Goal: Use online tool/utility: Utilize a website feature to perform a specific function

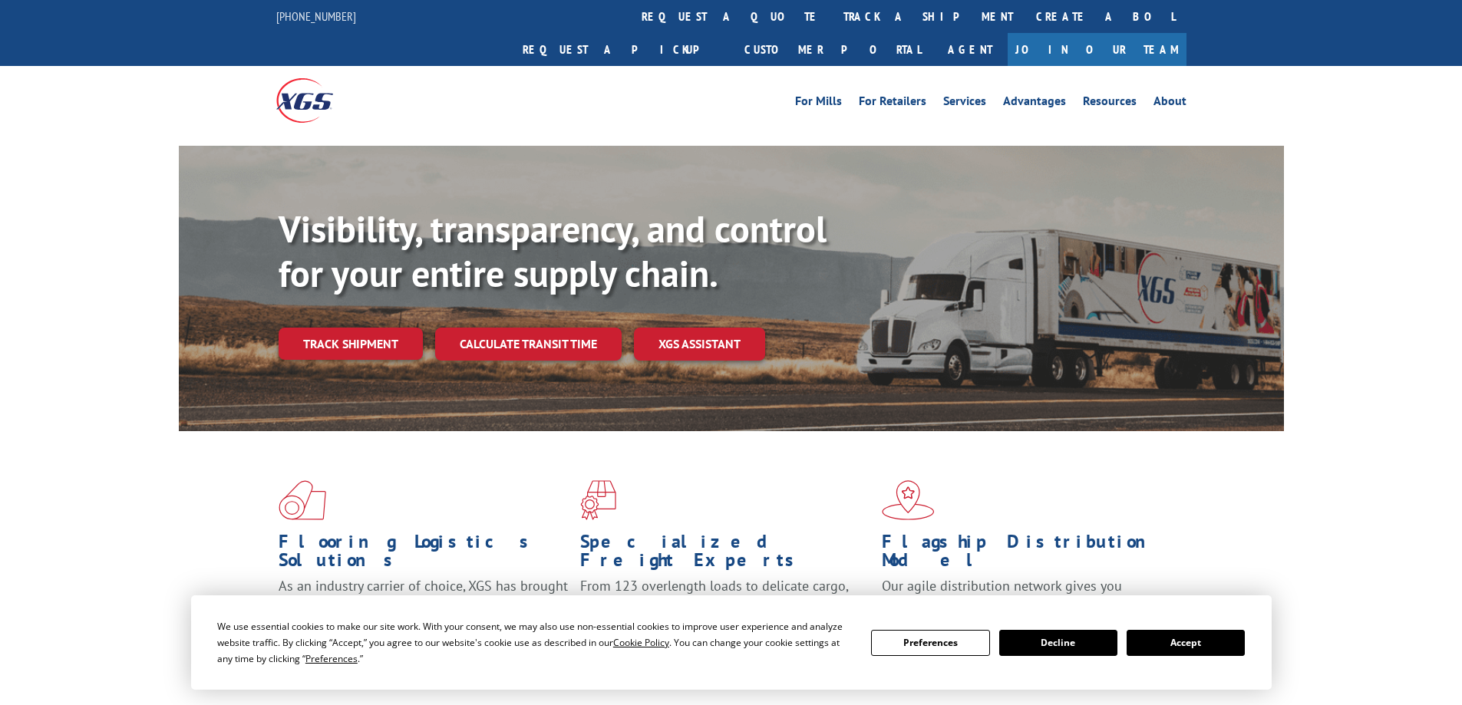
click at [499, 328] on link "Calculate transit time" at bounding box center [528, 344] width 186 height 33
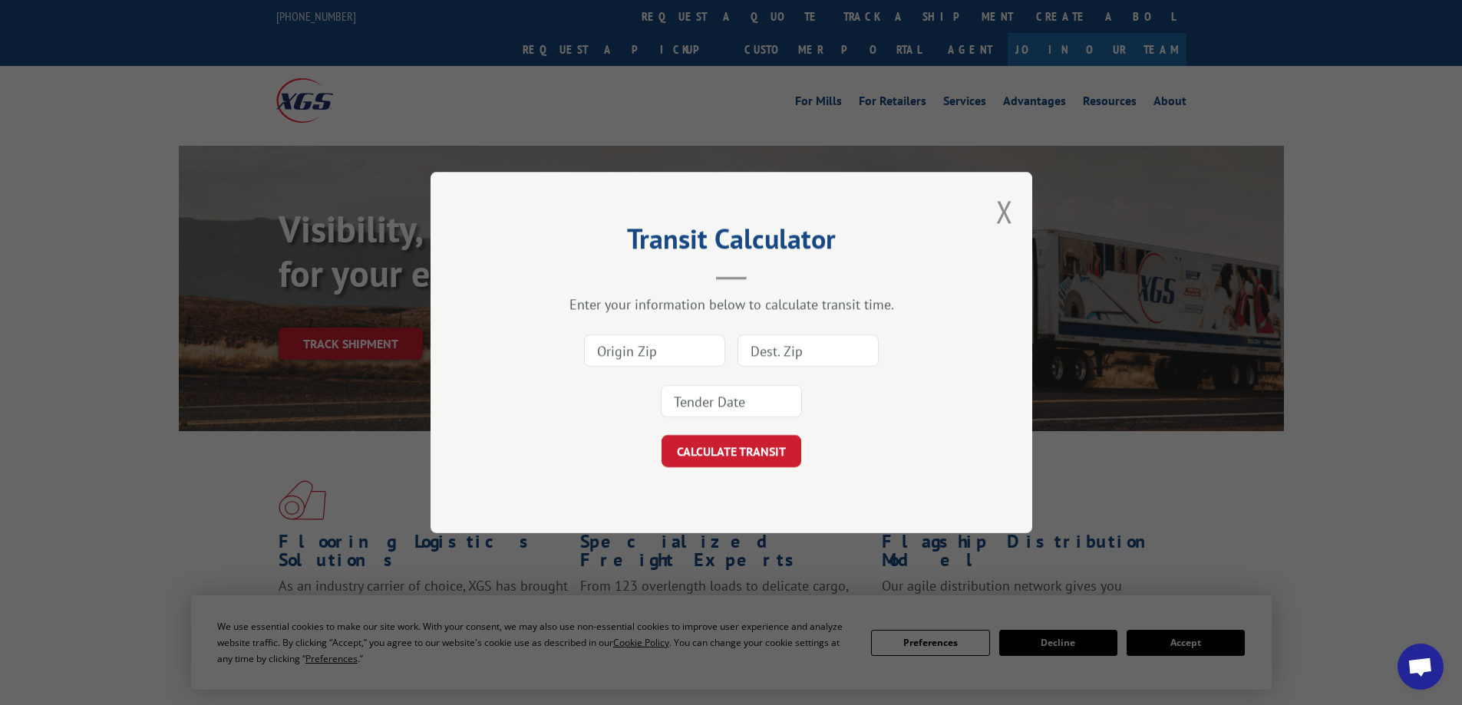
click at [681, 347] on input at bounding box center [654, 350] width 141 height 32
type input "94510"
click at [805, 358] on input at bounding box center [807, 350] width 141 height 32
type input "11968"
click at [730, 398] on input at bounding box center [731, 401] width 141 height 32
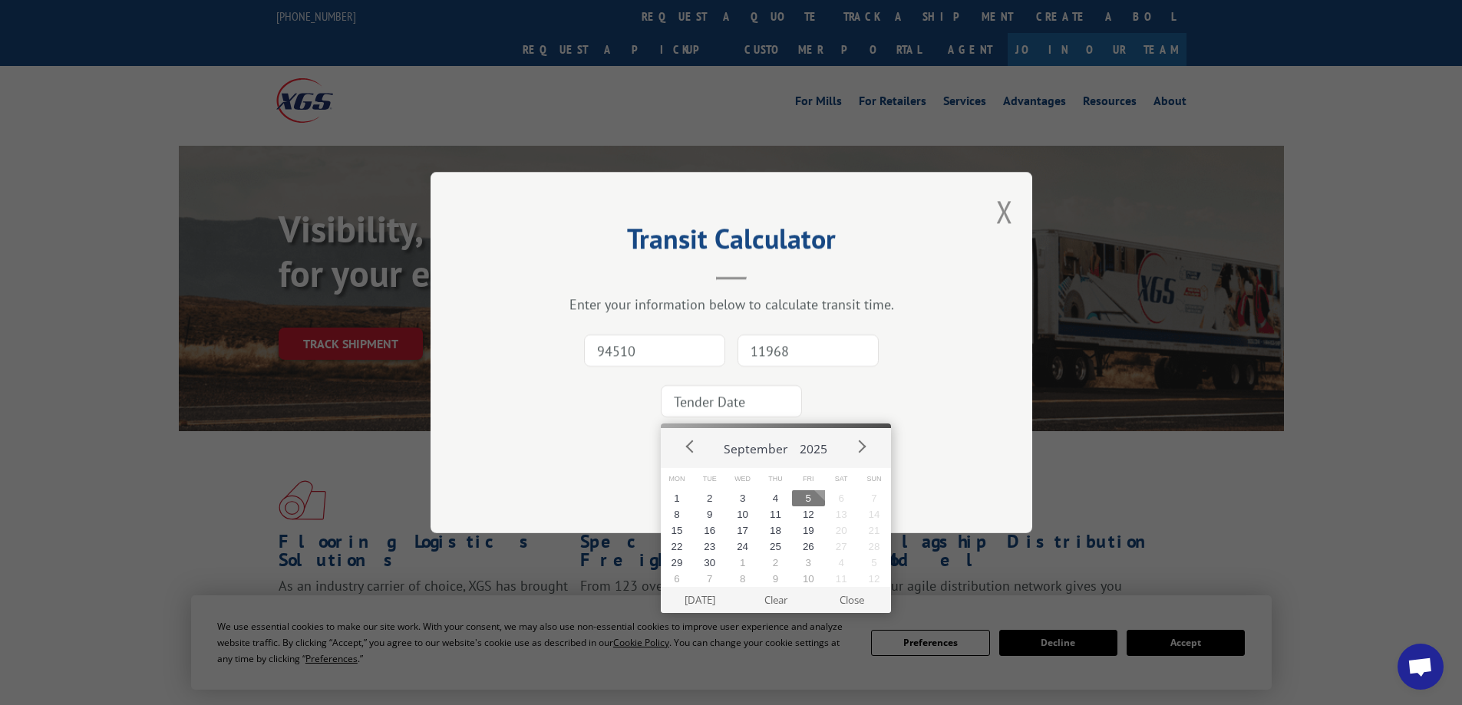
click at [803, 499] on button "5" at bounding box center [808, 498] width 33 height 16
click at [758, 400] on input "[DATE]" at bounding box center [731, 401] width 141 height 32
click at [748, 513] on button "10" at bounding box center [742, 514] width 33 height 16
type input "[DATE]"
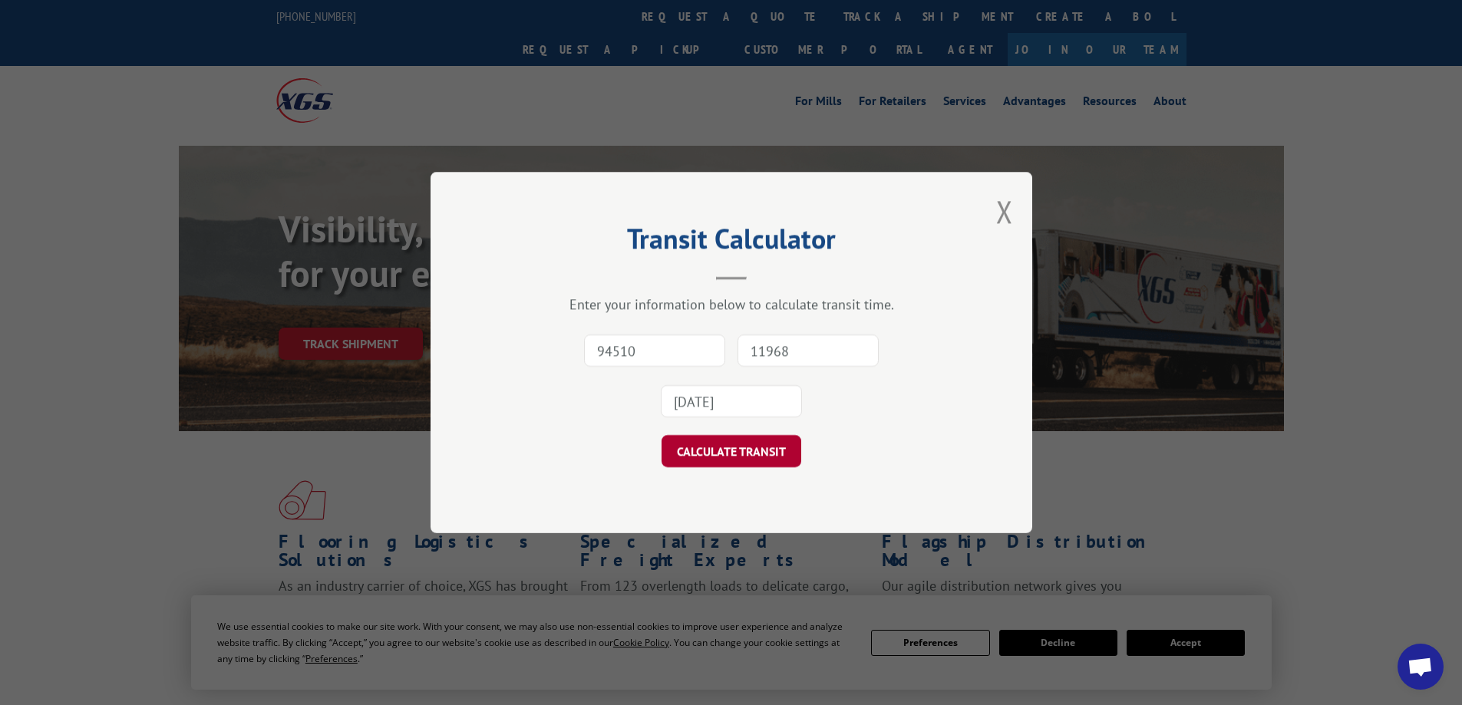
click at [720, 457] on button "CALCULATE TRANSIT" at bounding box center [731, 451] width 140 height 32
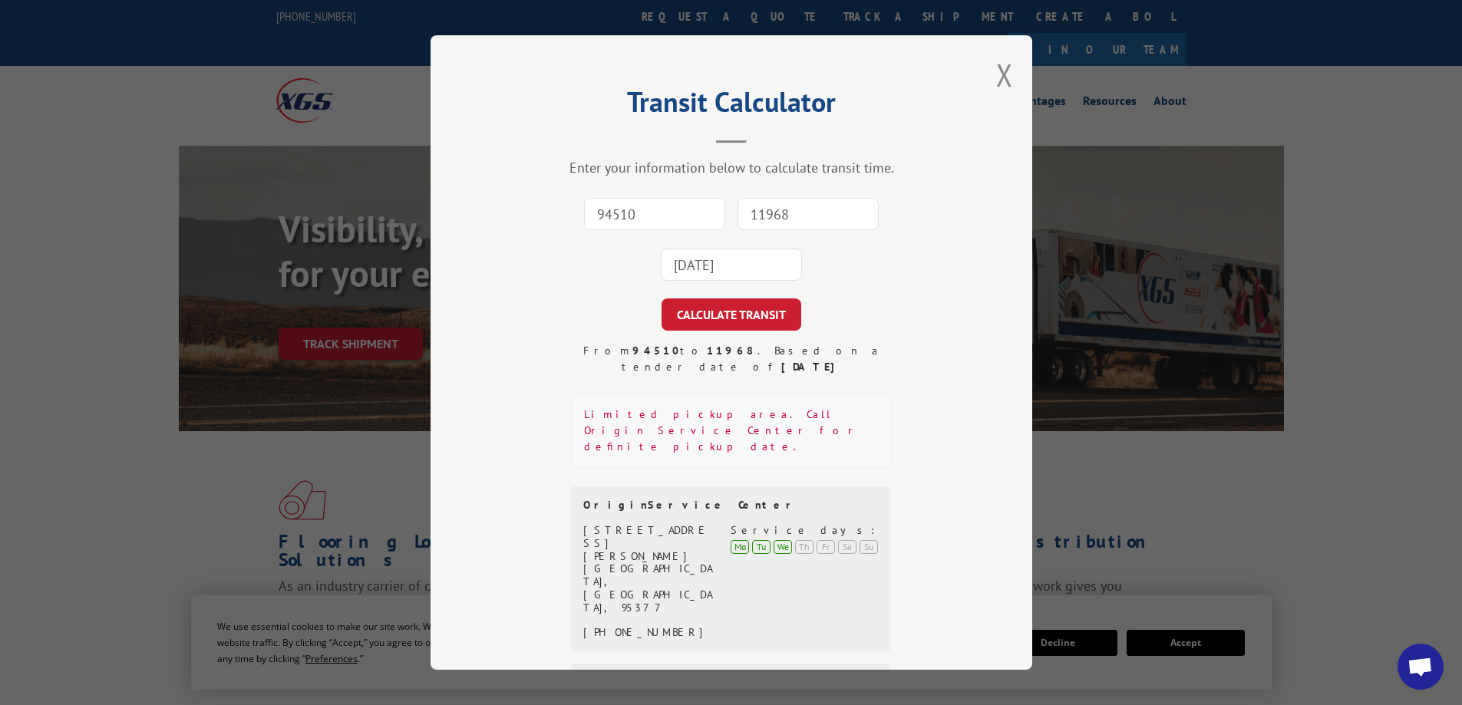
click at [663, 217] on input "94510" at bounding box center [654, 214] width 141 height 32
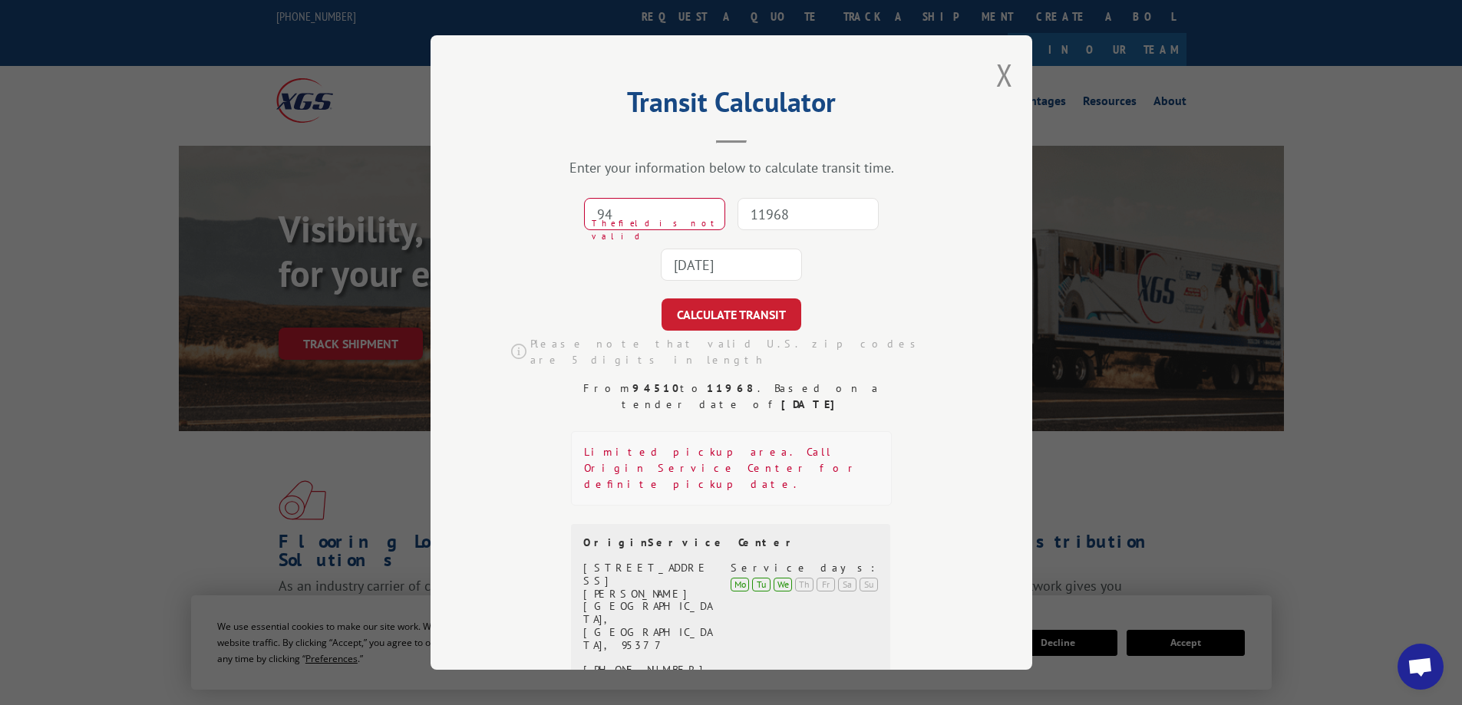
type input "9"
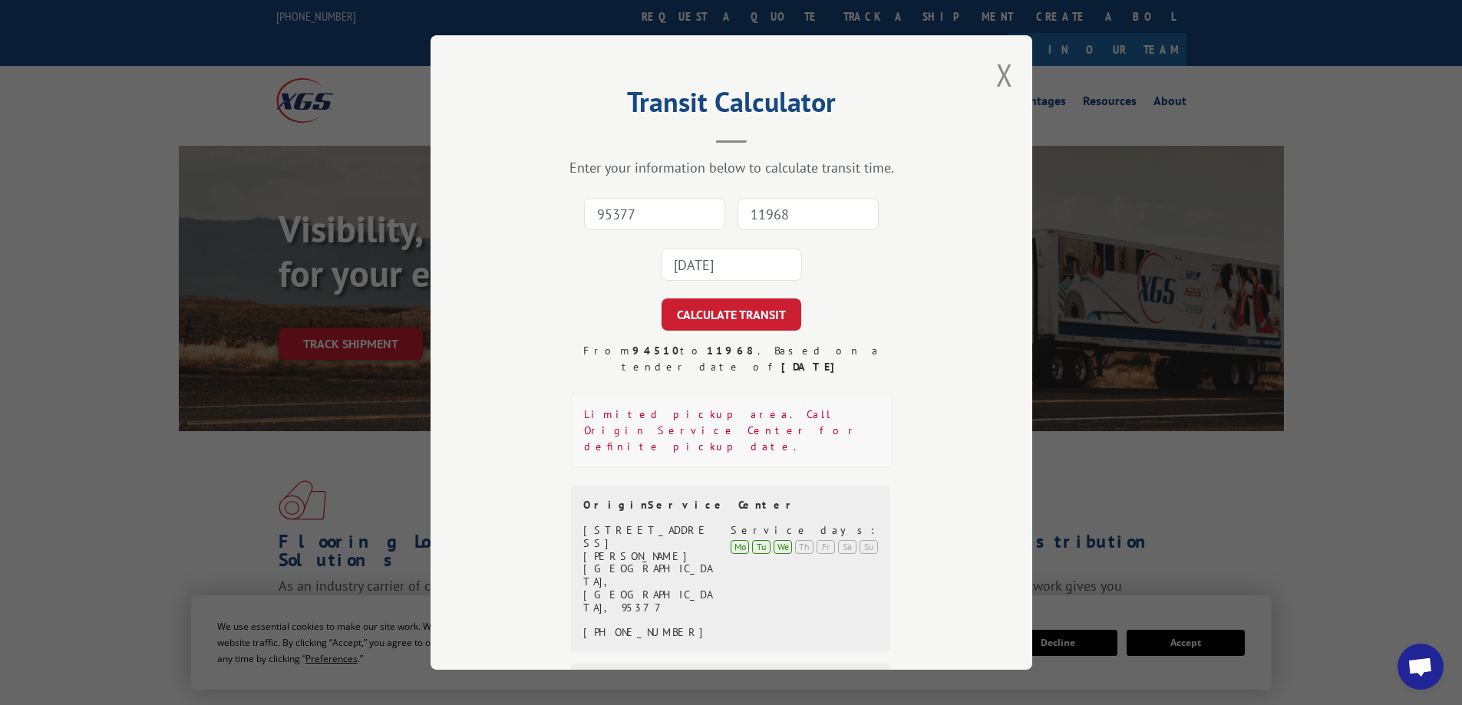
type input "95377"
drag, startPoint x: 831, startPoint y: 222, endPoint x: 1079, endPoint y: 252, distance: 250.5
click at [832, 222] on input "11968" at bounding box center [807, 214] width 141 height 32
type input "11968"
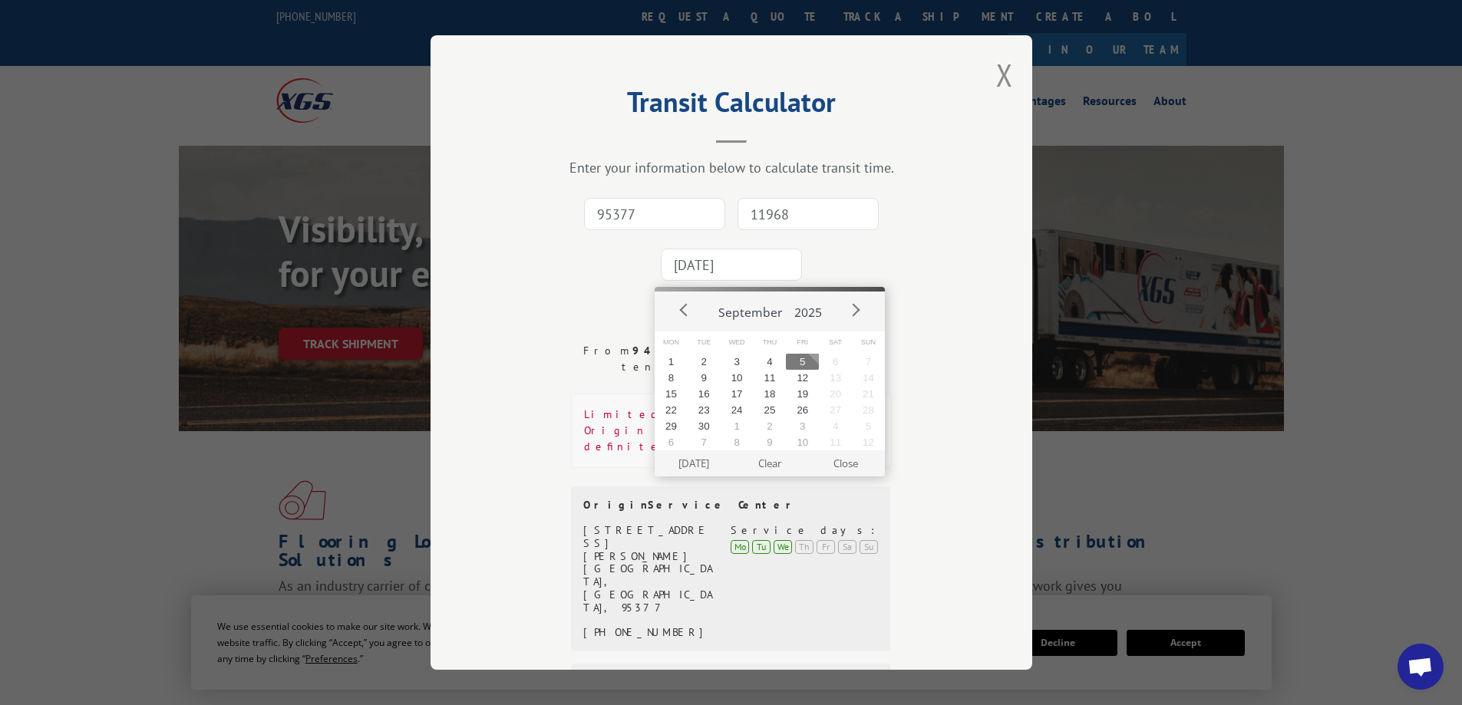
click at [747, 267] on input "[DATE]" at bounding box center [731, 265] width 141 height 32
click at [767, 375] on button "11" at bounding box center [769, 378] width 33 height 16
type input "[DATE]"
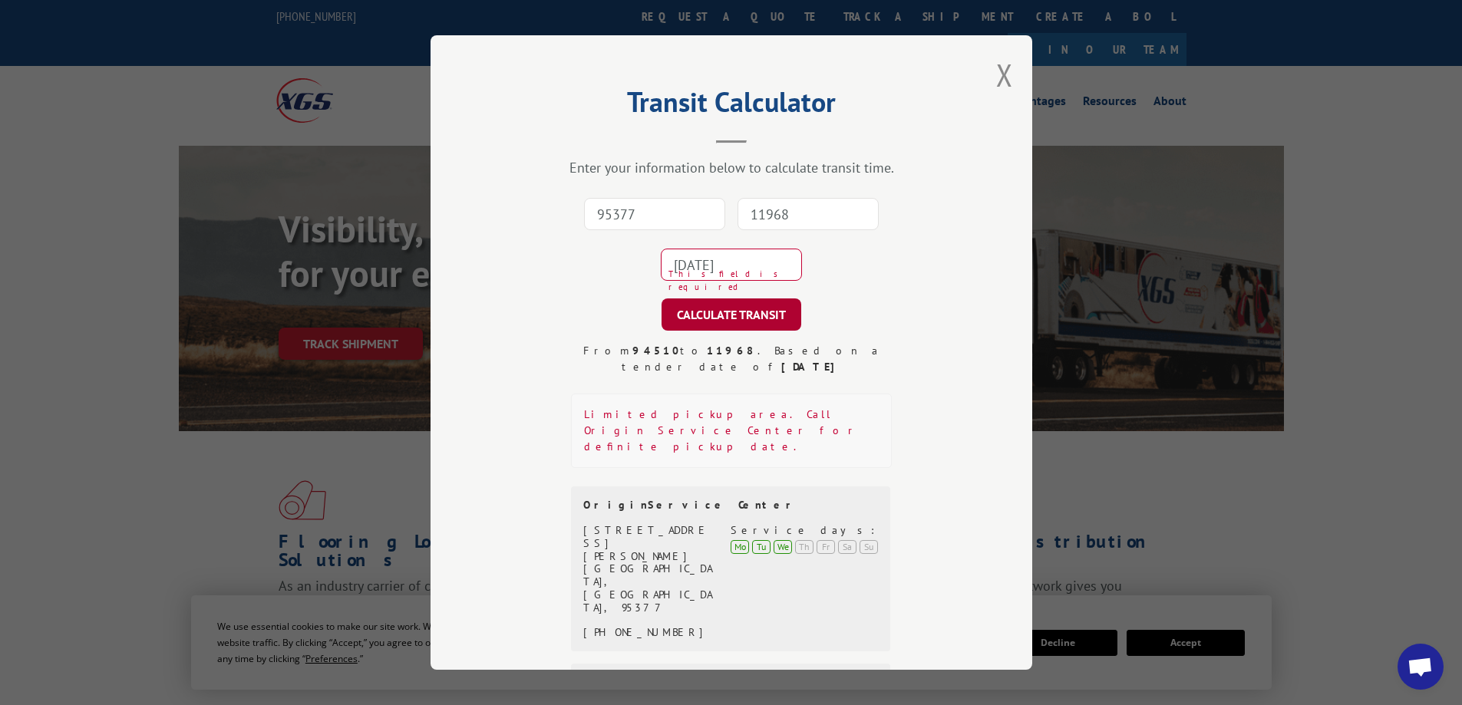
click at [739, 323] on button "CALCULATE TRANSIT" at bounding box center [731, 314] width 140 height 32
